Goal: Information Seeking & Learning: Learn about a topic

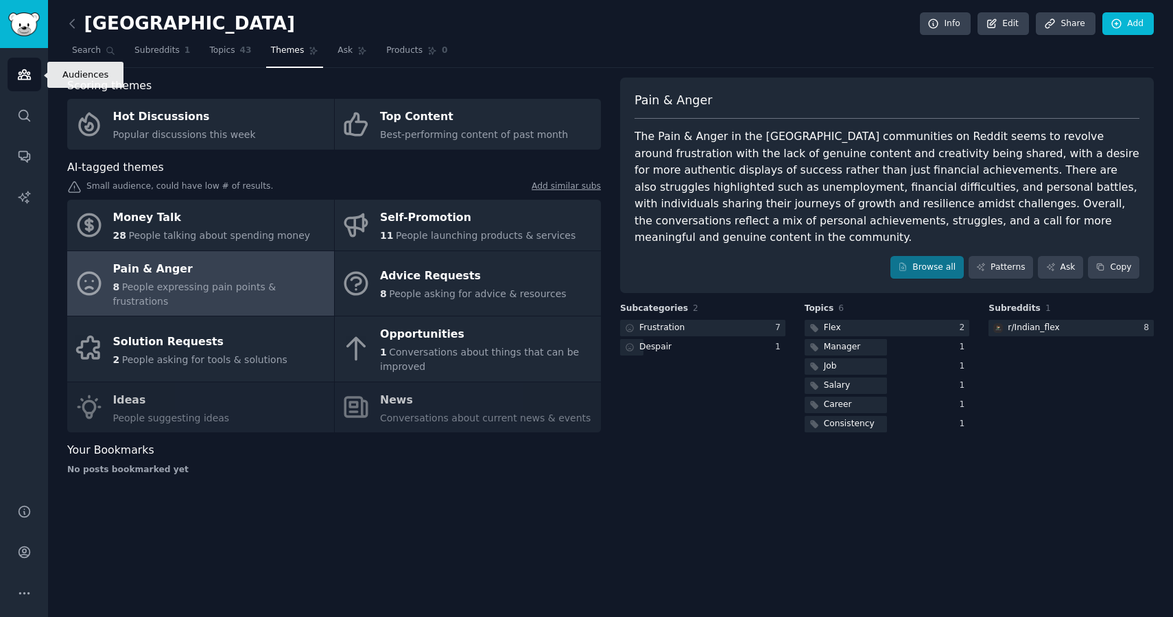
click at [29, 75] on icon "Sidebar" at bounding box center [24, 74] width 14 height 14
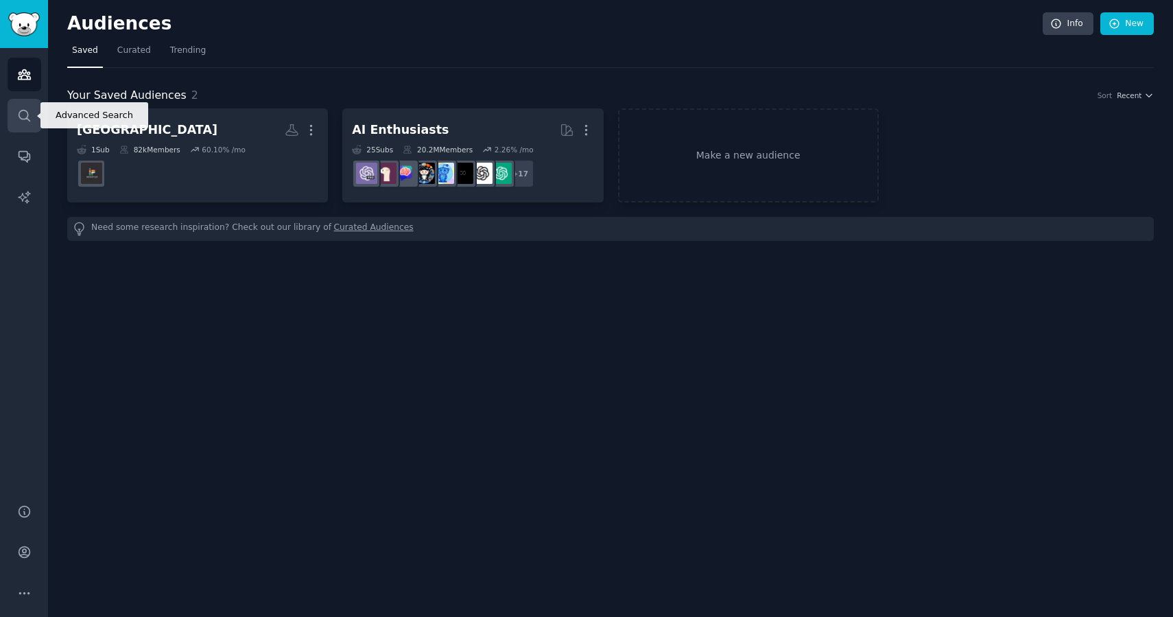
click at [20, 111] on icon "Sidebar" at bounding box center [24, 115] width 14 height 14
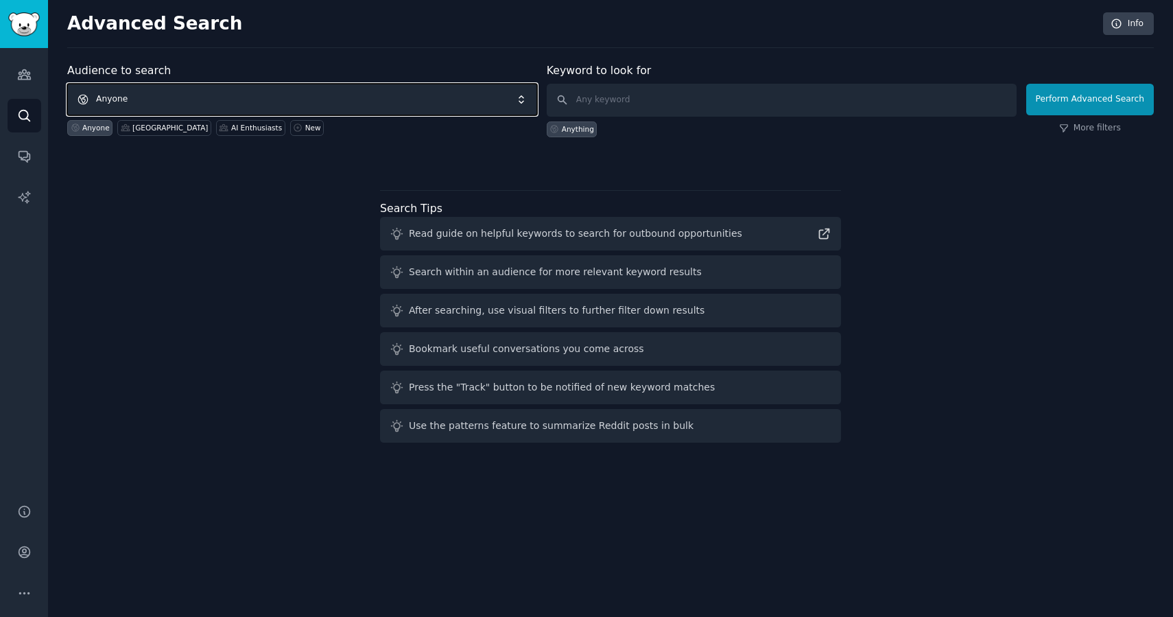
click at [197, 95] on span "Anyone" at bounding box center [302, 100] width 470 height 32
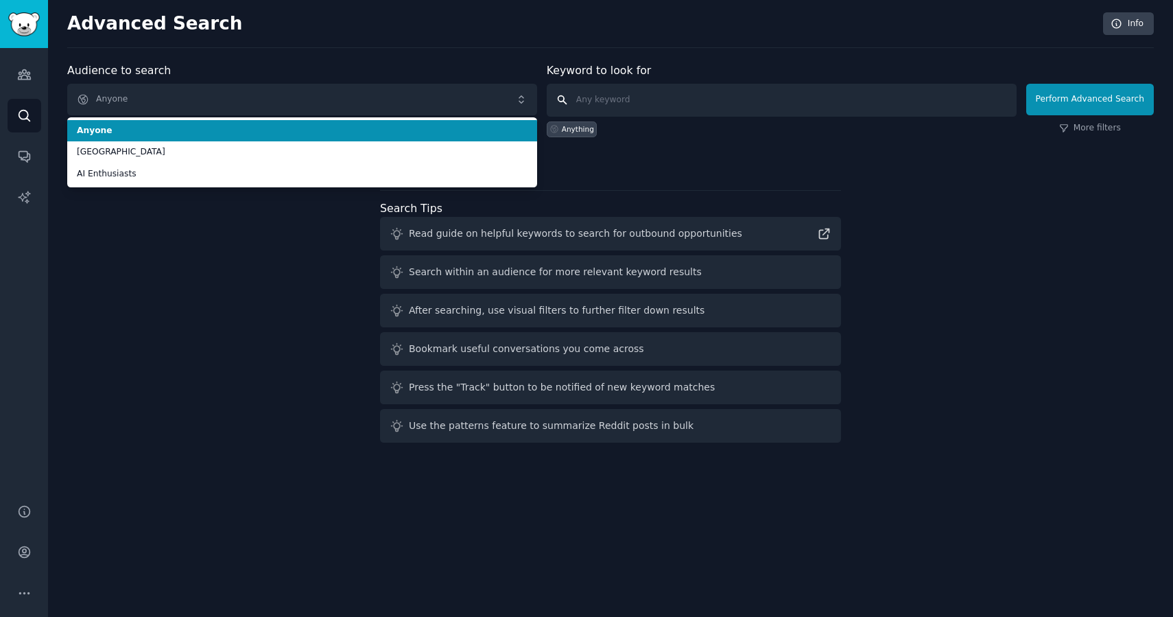
click at [615, 99] on input "text" at bounding box center [782, 100] width 470 height 33
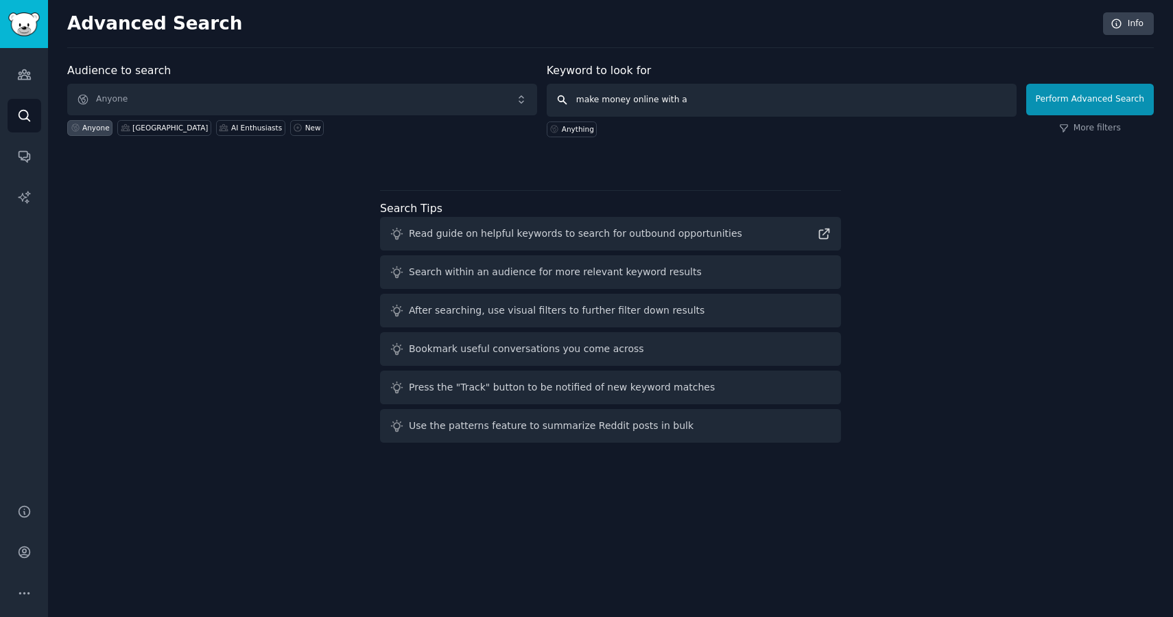
type input "make money online with ai"
click button "Perform Advanced Search" at bounding box center [1090, 100] width 128 height 32
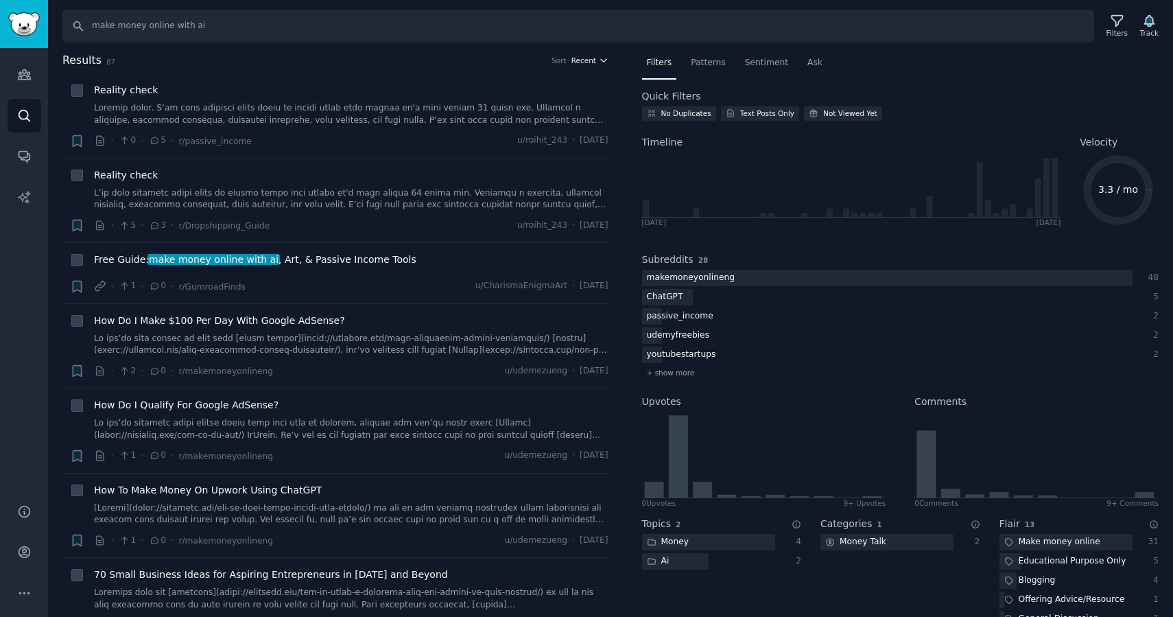
click at [583, 57] on span "Recent" at bounding box center [583, 61] width 25 height 10
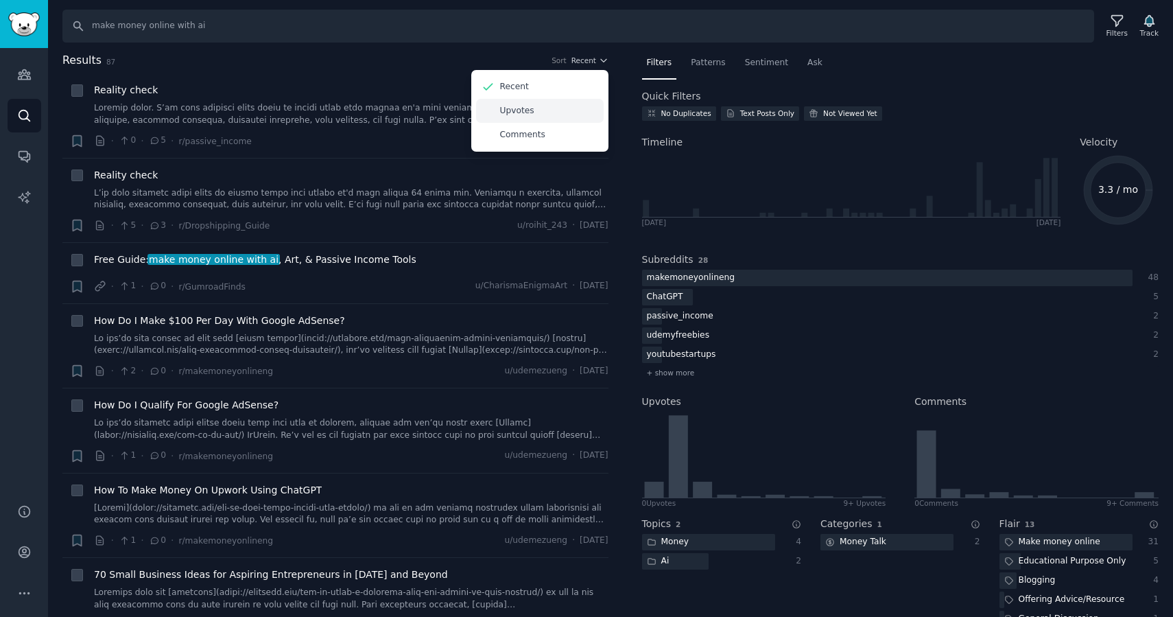
click at [522, 108] on p "Upvotes" at bounding box center [517, 111] width 34 height 12
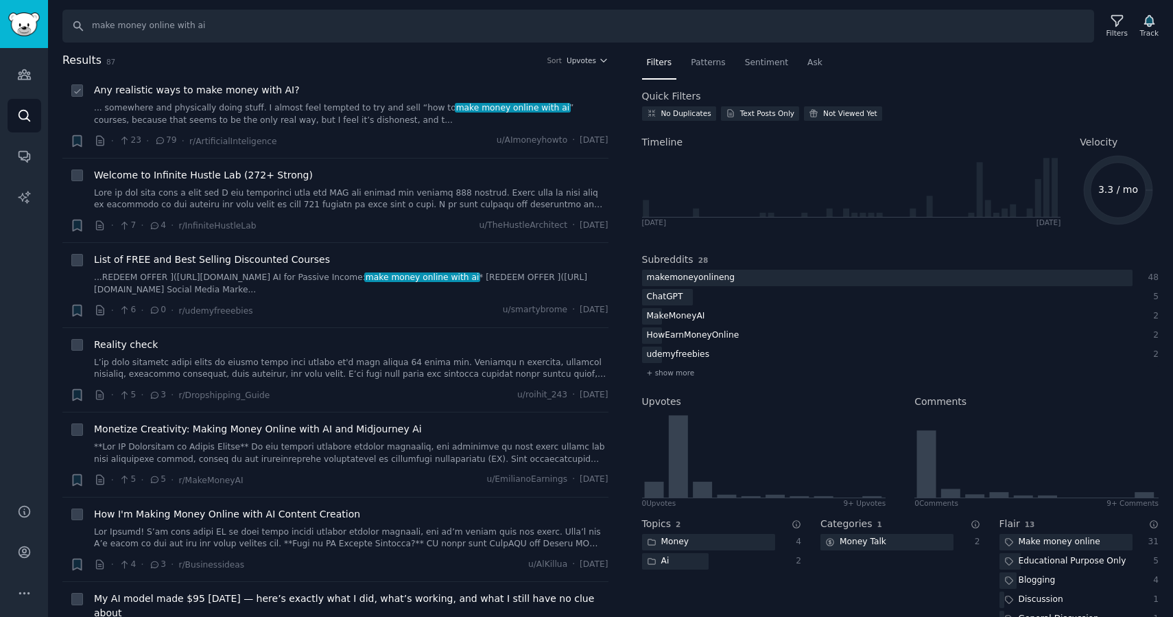
click at [276, 95] on span "Any realistic ways to make money with AI?" at bounding box center [197, 90] width 206 height 14
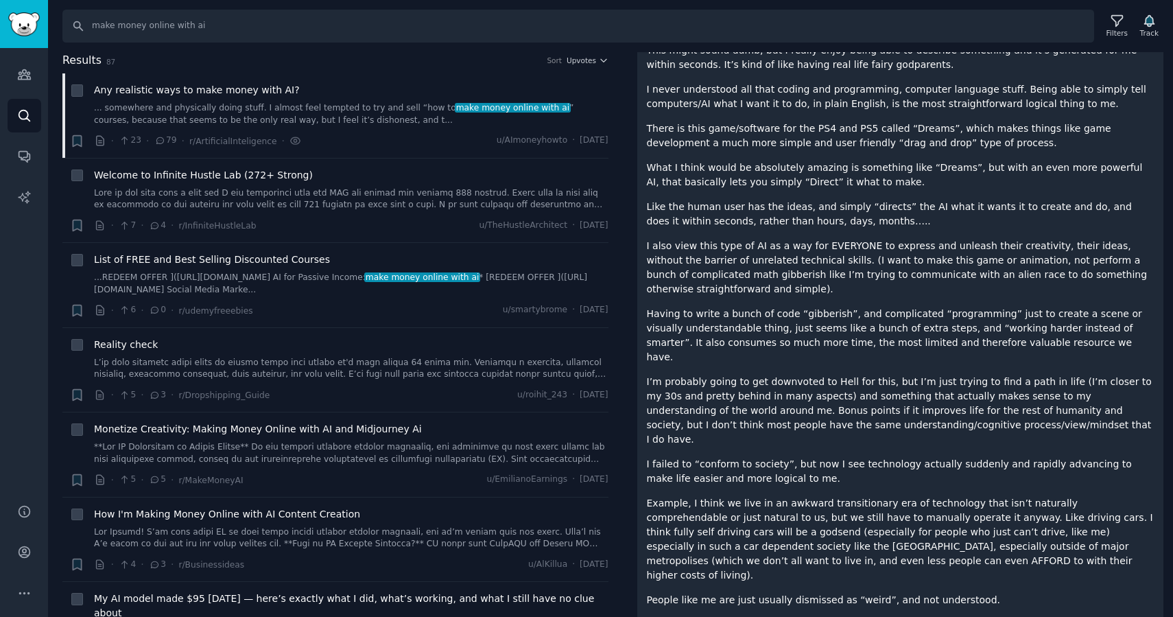
scroll to position [59, 0]
